Goal: Task Accomplishment & Management: Complete application form

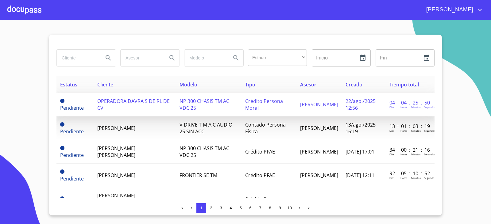
click at [107, 99] on span "OPERADORA DAVRA S DE RL DE CV" at bounding box center [133, 105] width 72 height 14
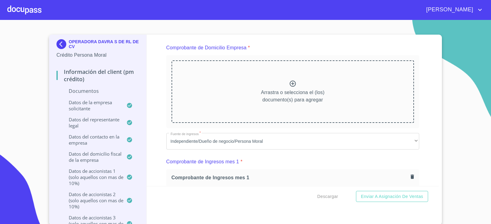
click at [289, 85] on icon at bounding box center [292, 83] width 7 height 7
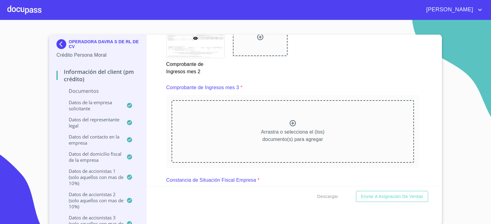
scroll to position [1105, 0]
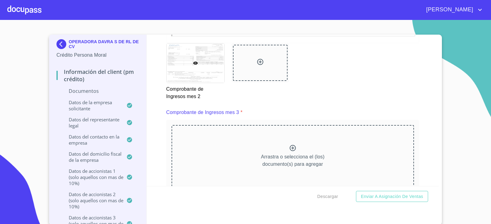
click at [289, 147] on icon at bounding box center [292, 148] width 7 height 7
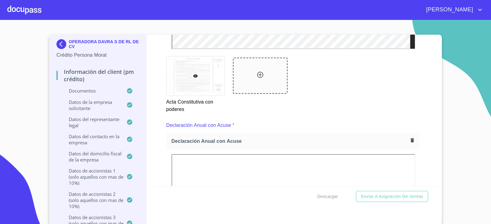
scroll to position [1904, 0]
click at [382, 198] on span "Enviar a Asignación de Ventas" at bounding box center [392, 197] width 62 height 8
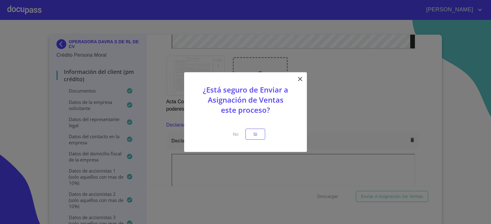
click at [301, 79] on icon at bounding box center [300, 79] width 4 height 4
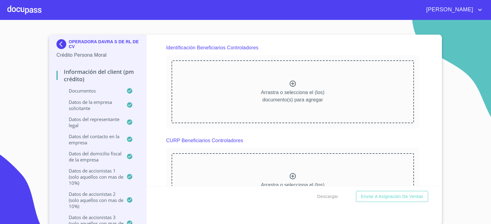
scroll to position [3623, 0]
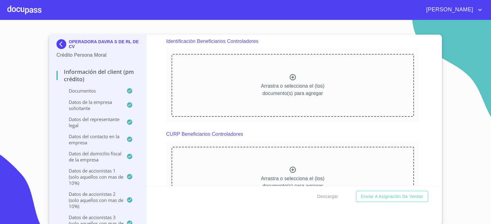
click at [289, 79] on icon at bounding box center [292, 77] width 7 height 7
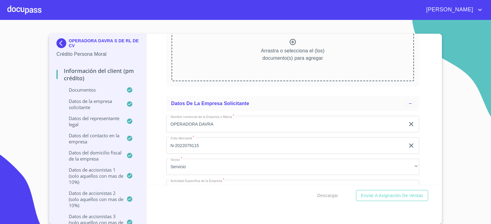
scroll to position [3869, 0]
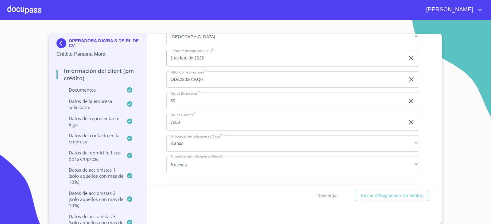
scroll to position [4145, 0]
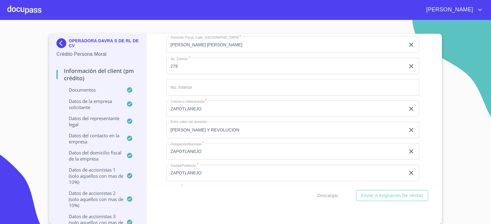
scroll to position [4759, 0]
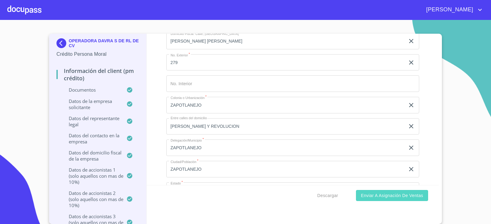
click at [394, 194] on span "Enviar a Asignación de Ventas" at bounding box center [392, 196] width 62 height 8
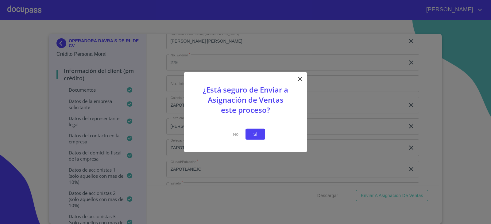
click at [260, 131] on span "Si" at bounding box center [256, 134] width 10 height 8
click at [254, 135] on span "Si" at bounding box center [256, 134] width 10 height 8
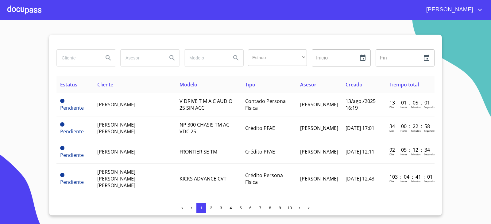
click at [71, 56] on input "search" at bounding box center [78, 58] width 42 height 17
type input "OPERADORA DAVRA"
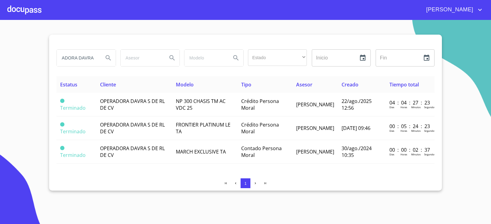
scroll to position [0, 0]
click at [138, 107] on td "OPERADORA DAVRA S DE RL DE CV" at bounding box center [134, 105] width 76 height 24
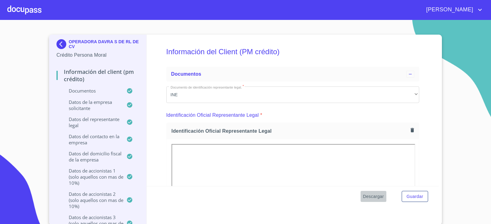
click at [367, 198] on span "Descargar" at bounding box center [373, 197] width 21 height 8
click at [23, 9] on div at bounding box center [24, 10] width 34 height 20
